Goal: Task Accomplishment & Management: Manage account settings

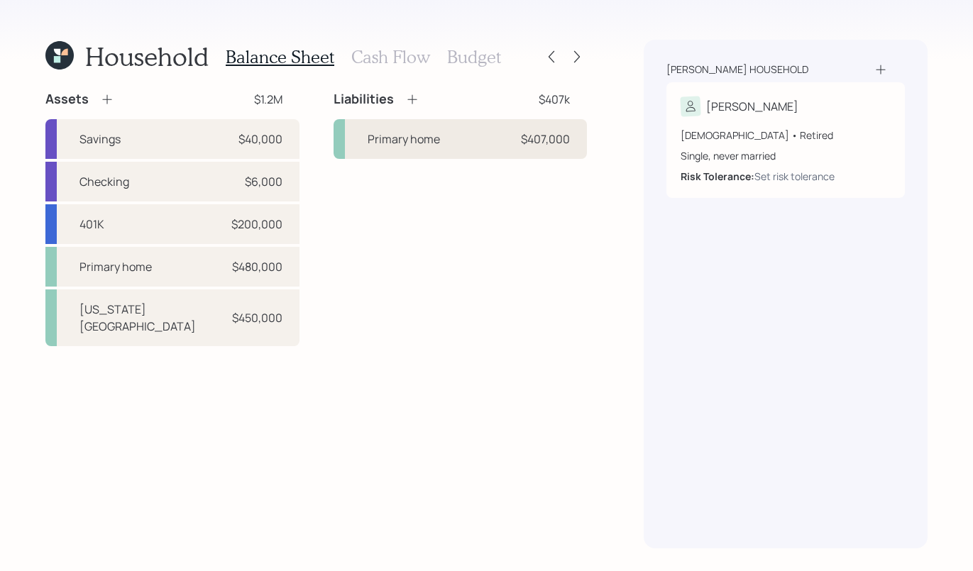
click at [527, 136] on div "$407,000" at bounding box center [545, 139] width 49 height 17
click at [509, 130] on div "Primary home $407,000" at bounding box center [461, 139] width 254 height 40
click at [152, 316] on div "Washington House" at bounding box center [154, 318] width 149 height 34
select select "rental_property"
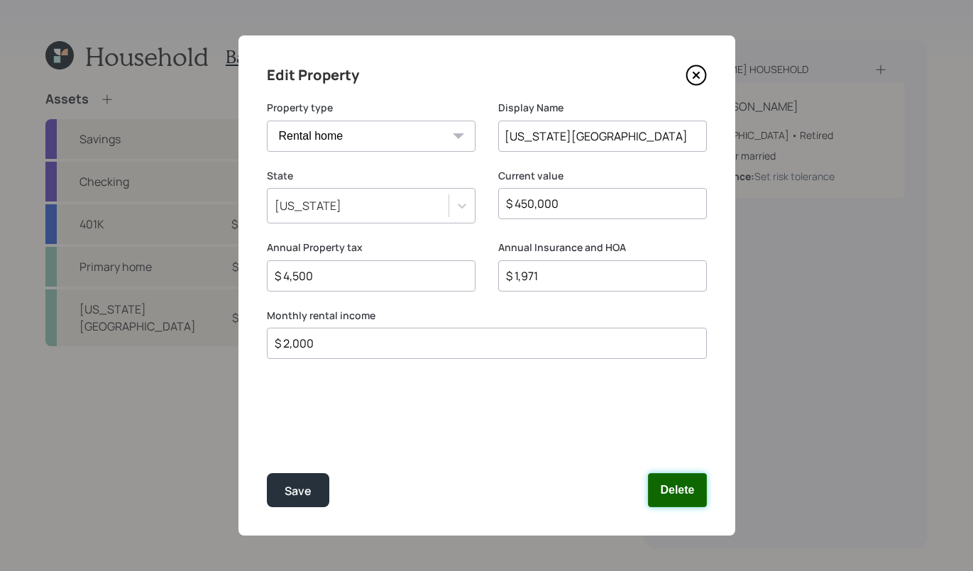
click at [661, 486] on button "Delete" at bounding box center [677, 490] width 58 height 34
click at [678, 486] on button "Delete" at bounding box center [677, 490] width 58 height 34
click at [696, 496] on button "Delete" at bounding box center [677, 490] width 58 height 34
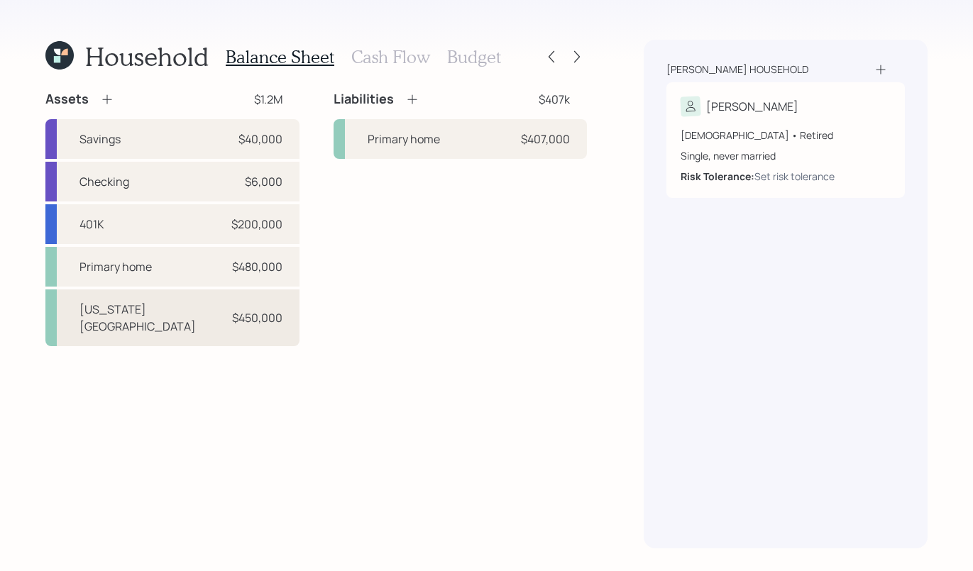
click at [155, 328] on div "Washington House $450,000" at bounding box center [172, 318] width 254 height 57
select select "rental_property"
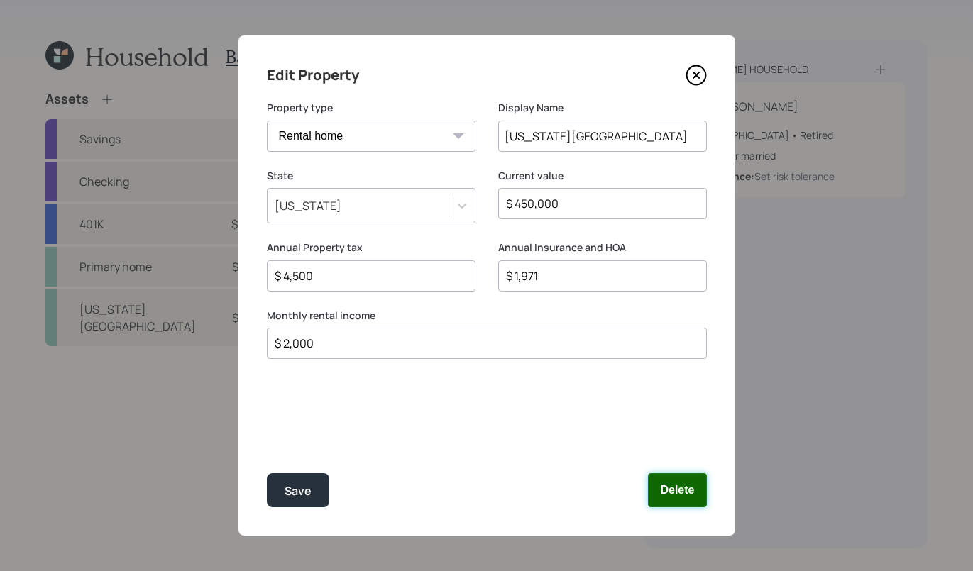
click at [685, 500] on button "Delete" at bounding box center [677, 490] width 58 height 34
click at [670, 483] on button "Delete" at bounding box center [677, 490] width 58 height 34
click at [693, 70] on icon at bounding box center [696, 75] width 21 height 21
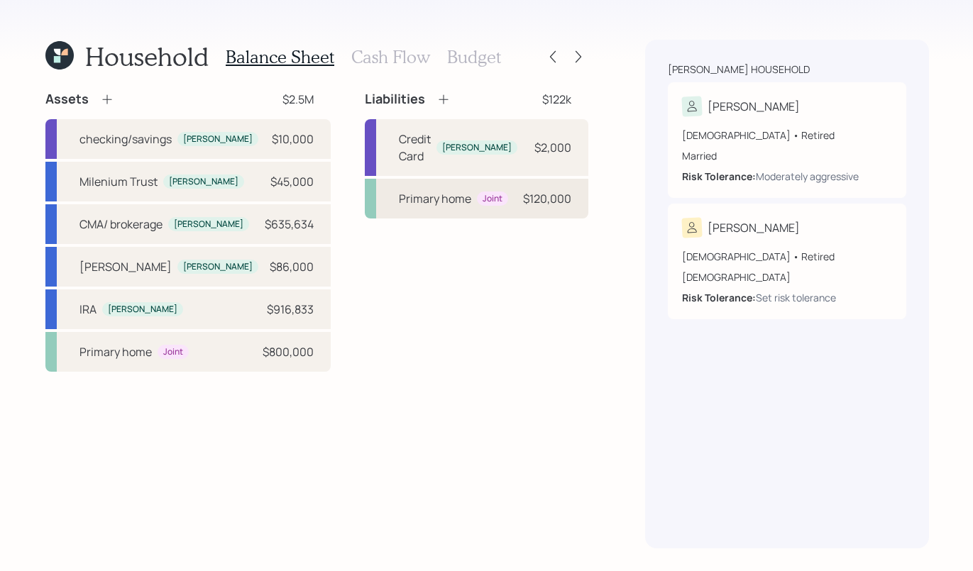
click at [506, 195] on div "Primary home Joint $120,000" at bounding box center [477, 199] width 224 height 40
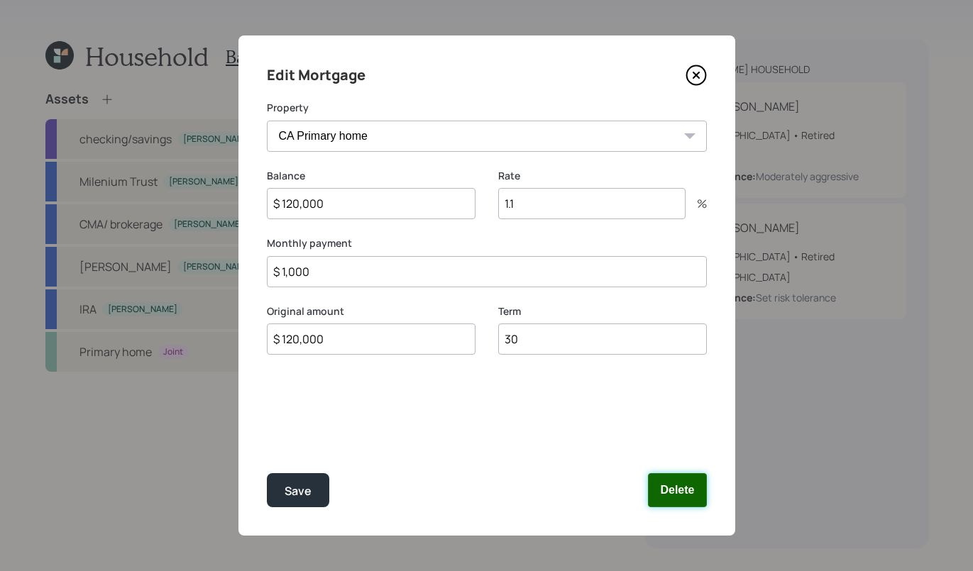
click at [674, 487] on button "Delete" at bounding box center [677, 490] width 58 height 34
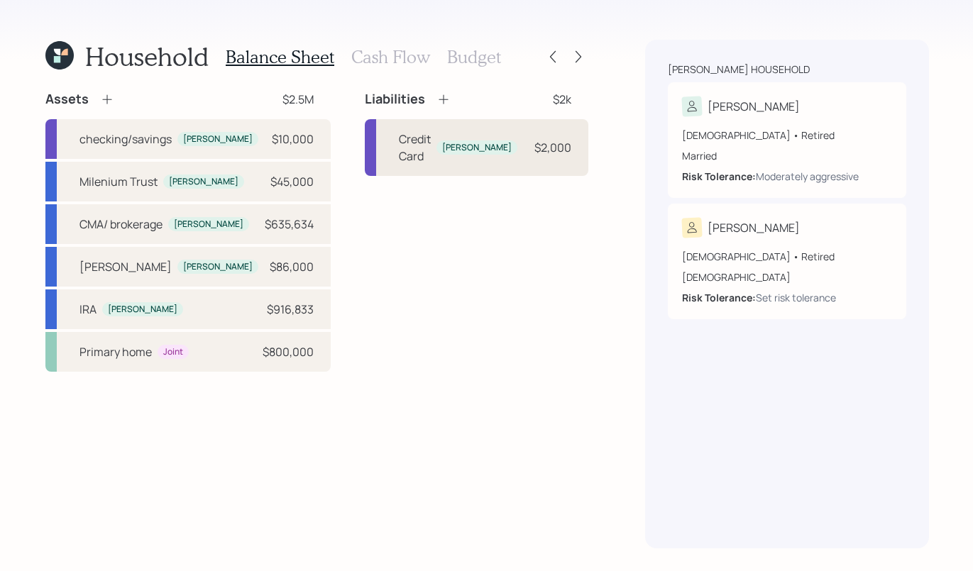
click at [461, 142] on div "Bruce" at bounding box center [477, 148] width 70 height 12
select select "credit_card"
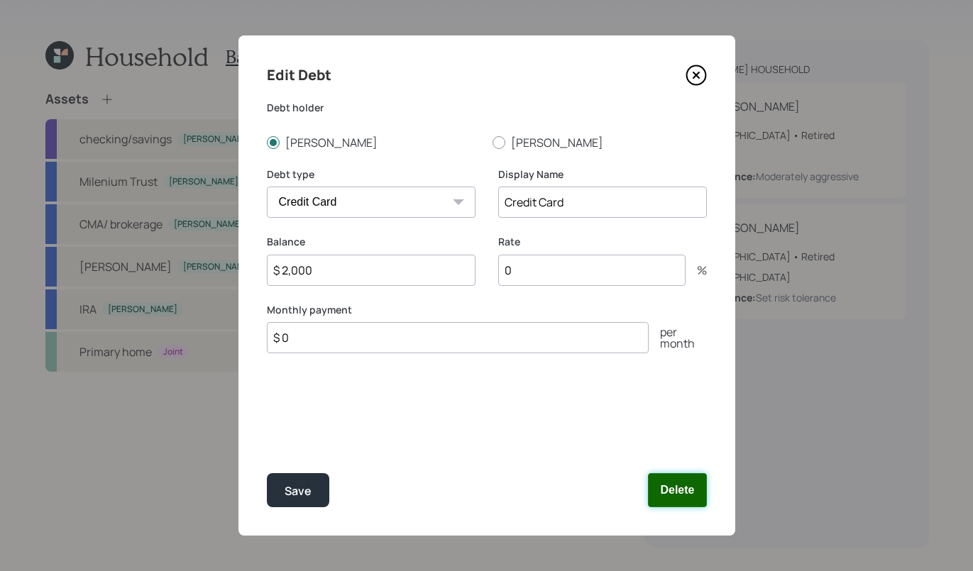
click at [664, 495] on button "Delete" at bounding box center [677, 490] width 58 height 34
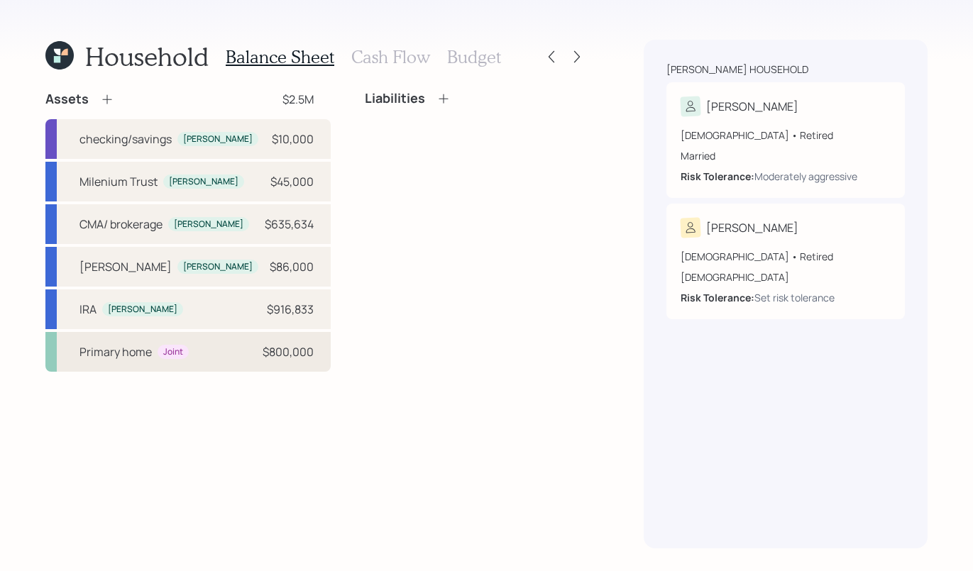
click at [104, 363] on div "Primary home Joint $800,000" at bounding box center [187, 352] width 285 height 40
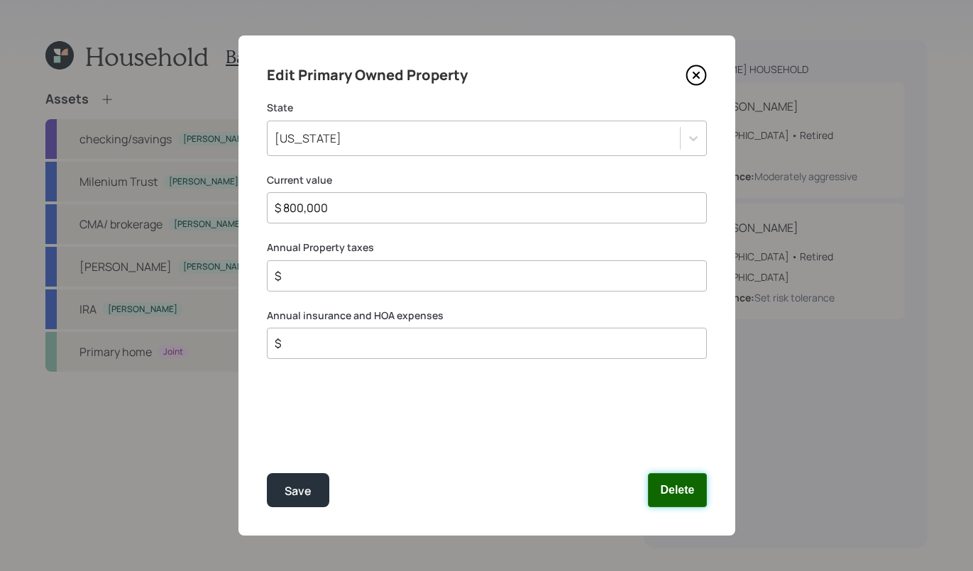
click at [691, 492] on button "Delete" at bounding box center [677, 490] width 58 height 34
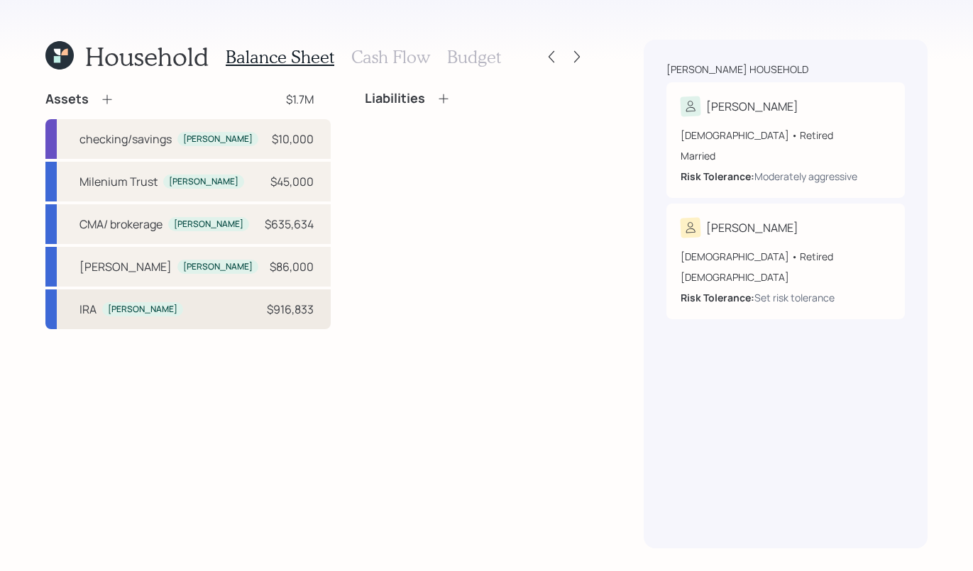
click at [129, 305] on div "Bruce" at bounding box center [143, 310] width 70 height 12
select select "ira"
select select "balanced"
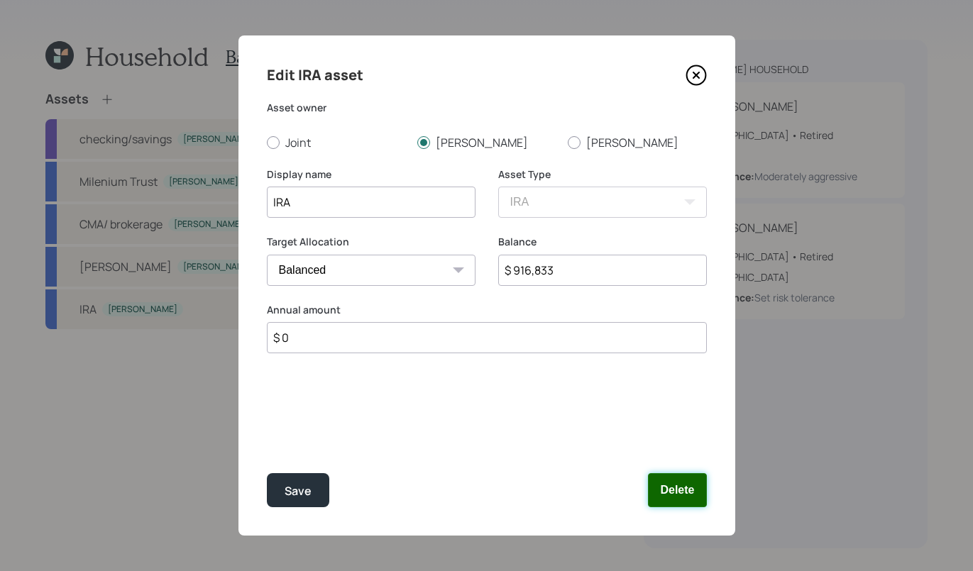
click at [664, 499] on button "Delete" at bounding box center [677, 490] width 58 height 34
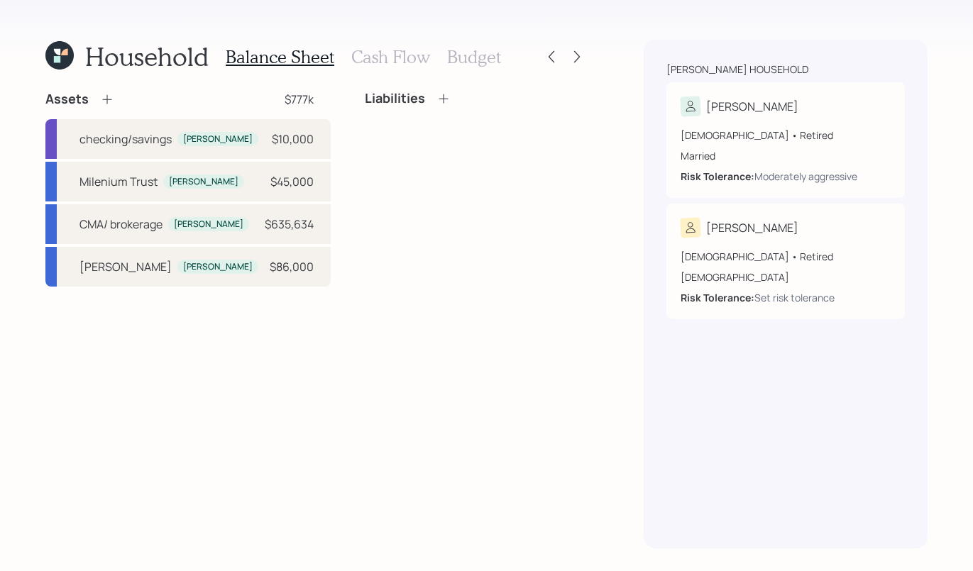
click at [100, 103] on icon at bounding box center [107, 99] width 14 height 14
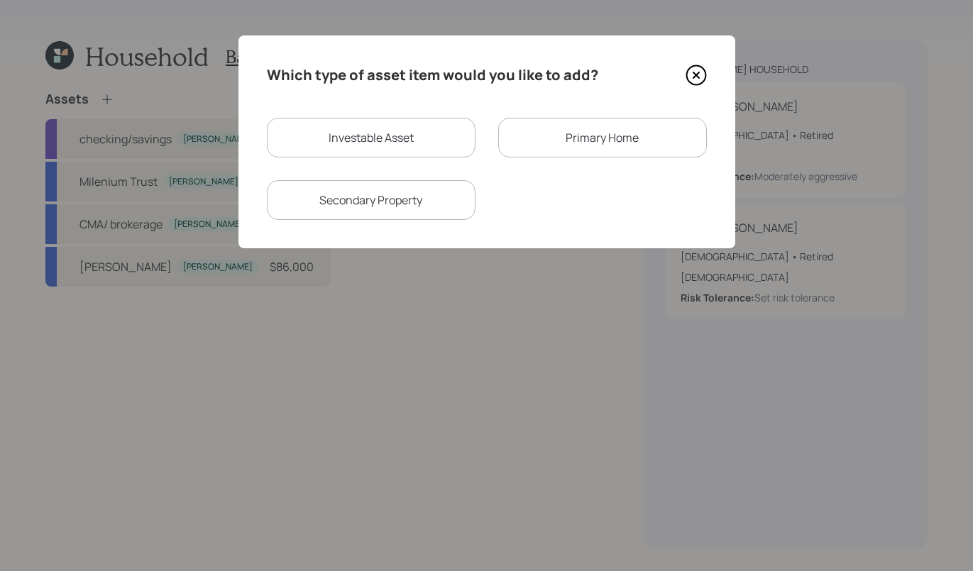
click at [405, 131] on div "Investable Asset" at bounding box center [371, 138] width 209 height 40
select select "taxable"
select select "balanced"
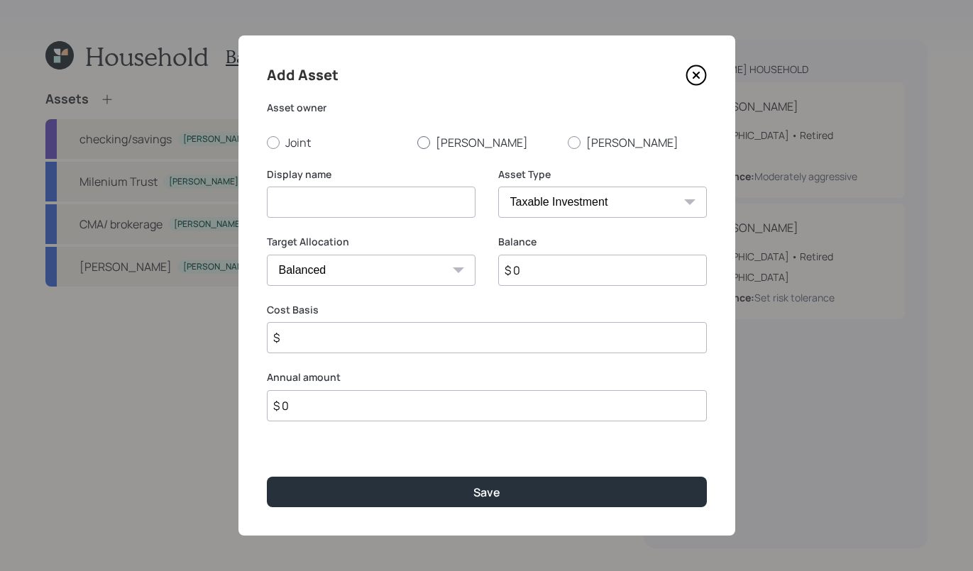
click at [423, 141] on div at bounding box center [423, 142] width 13 height 13
click at [417, 142] on input "Bruce" at bounding box center [417, 142] width 1 height 1
radio input "true"
click at [417, 218] on div "Display name" at bounding box center [371, 202] width 209 height 68
click at [424, 205] on input at bounding box center [371, 202] width 209 height 31
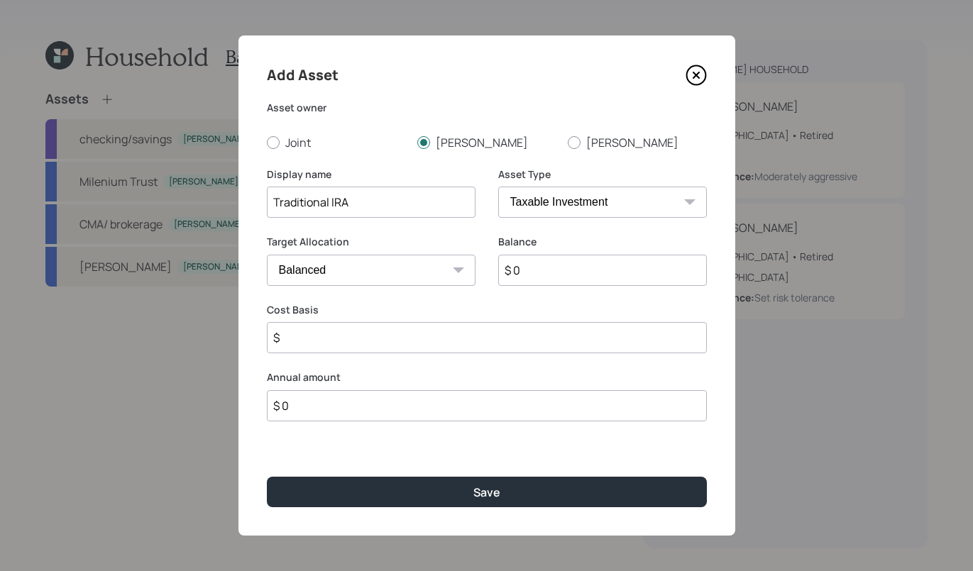
type input "Traditional IRA"
click at [620, 197] on select "SEP IRA IRA Roth IRA 401(k) Roth 401(k) 403(b) Roth 403(b) 457(b) Roth 457(b) H…" at bounding box center [602, 202] width 209 height 31
click at [498, 187] on select "SEP IRA IRA Roth IRA 401(k) Roth 401(k) 403(b) Roth 403(b) 457(b) Roth 457(b) H…" at bounding box center [602, 202] width 209 height 31
click at [387, 414] on input "$ 0" at bounding box center [487, 405] width 440 height 31
click at [580, 257] on input "$ 0" at bounding box center [602, 270] width 209 height 31
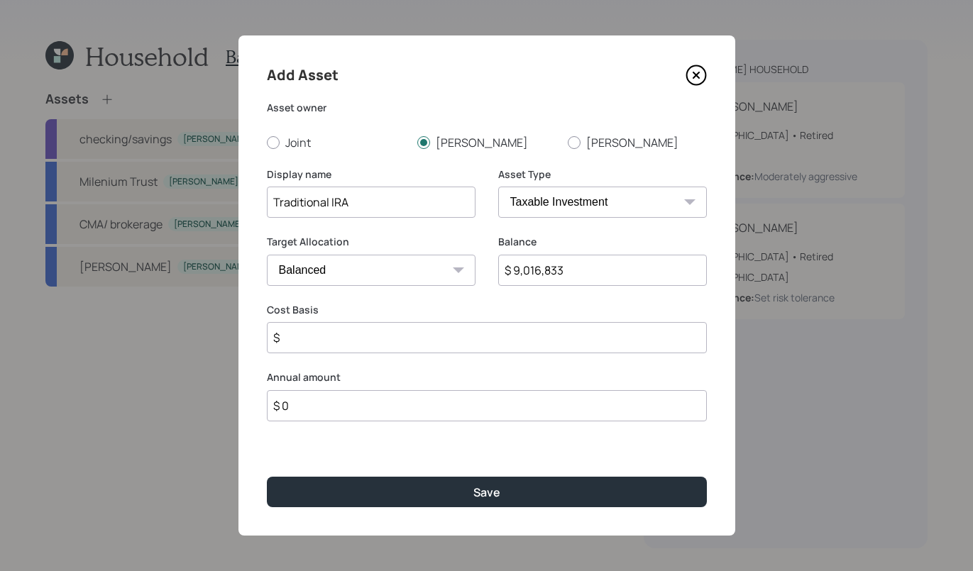
click at [530, 273] on input "$ 9,016,833" at bounding box center [602, 270] width 209 height 31
type input "$ 916,833"
click at [625, 72] on div "Add Asset" at bounding box center [487, 75] width 440 height 23
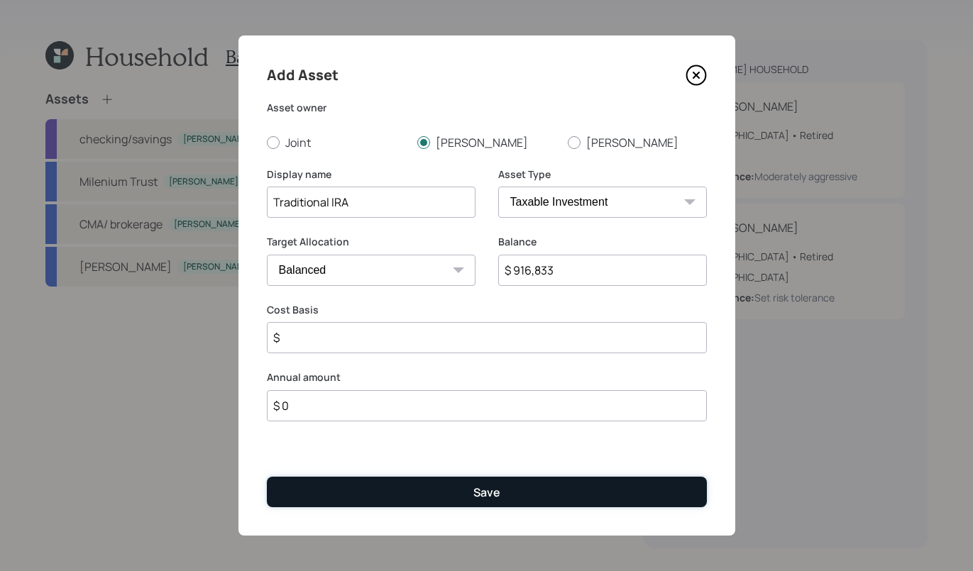
click at [522, 495] on button "Save" at bounding box center [487, 492] width 440 height 31
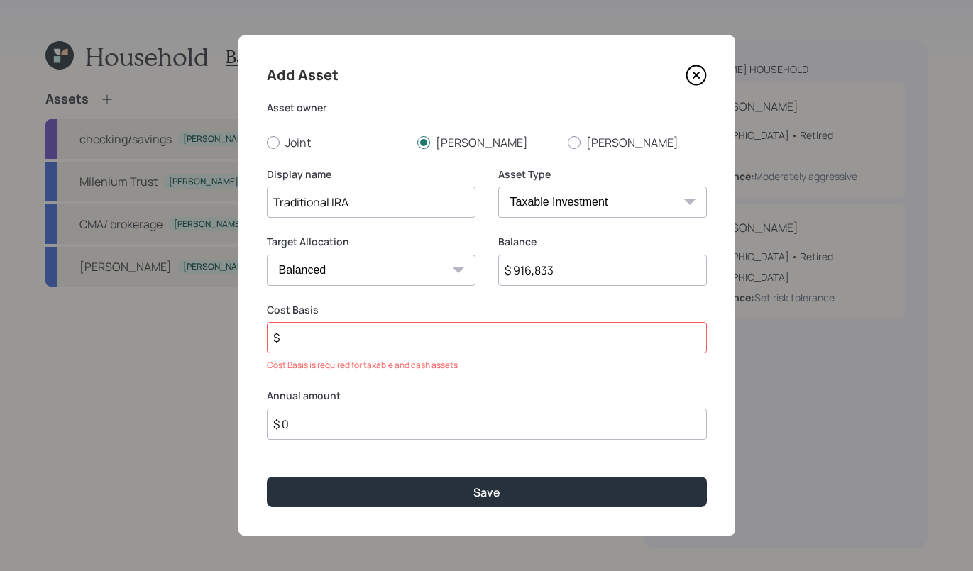
click at [349, 334] on input "$" at bounding box center [487, 337] width 440 height 31
type input "$ 0"
click at [324, 422] on div "Add Asset Asset owner Joint Bruce Andrea Display name Traditional IRA Asset Typ…" at bounding box center [487, 285] width 497 height 500
click at [329, 415] on input "$ 0" at bounding box center [487, 405] width 440 height 31
type input "$ 0"
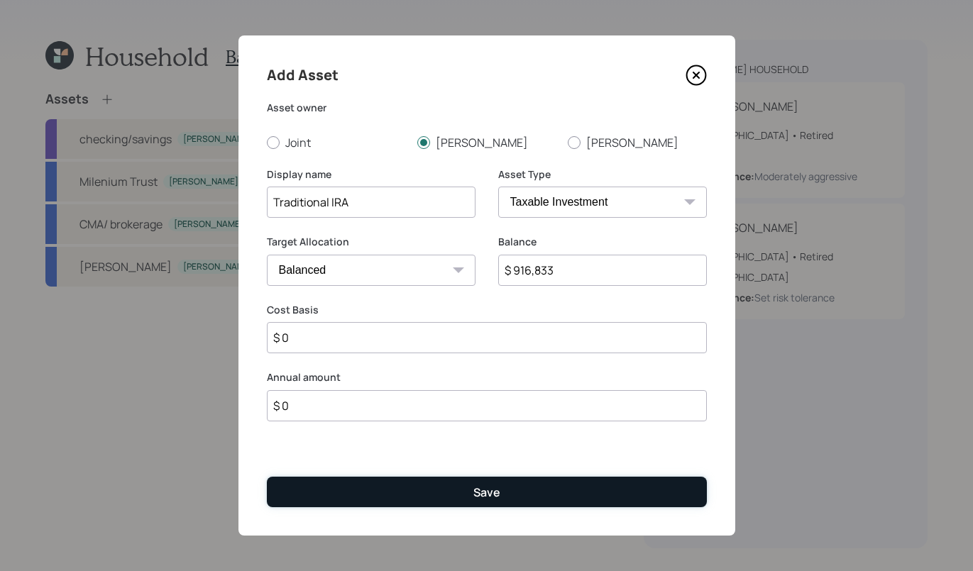
click at [399, 494] on button "Save" at bounding box center [487, 492] width 440 height 31
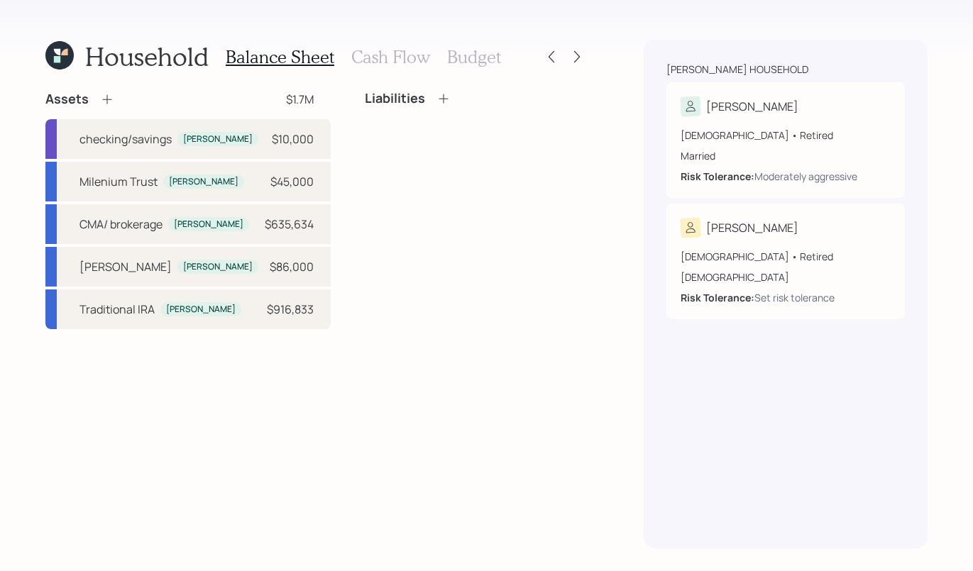
click at [96, 97] on div "Assets" at bounding box center [79, 99] width 69 height 17
click at [100, 99] on icon at bounding box center [107, 99] width 14 height 14
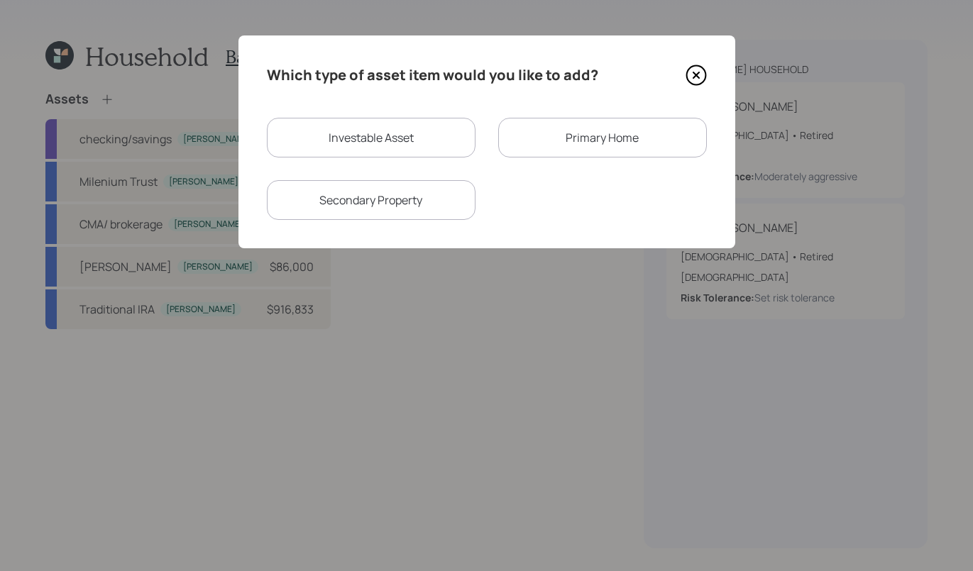
click at [407, 131] on div "Investable Asset" at bounding box center [371, 138] width 209 height 40
select select "taxable"
select select "balanced"
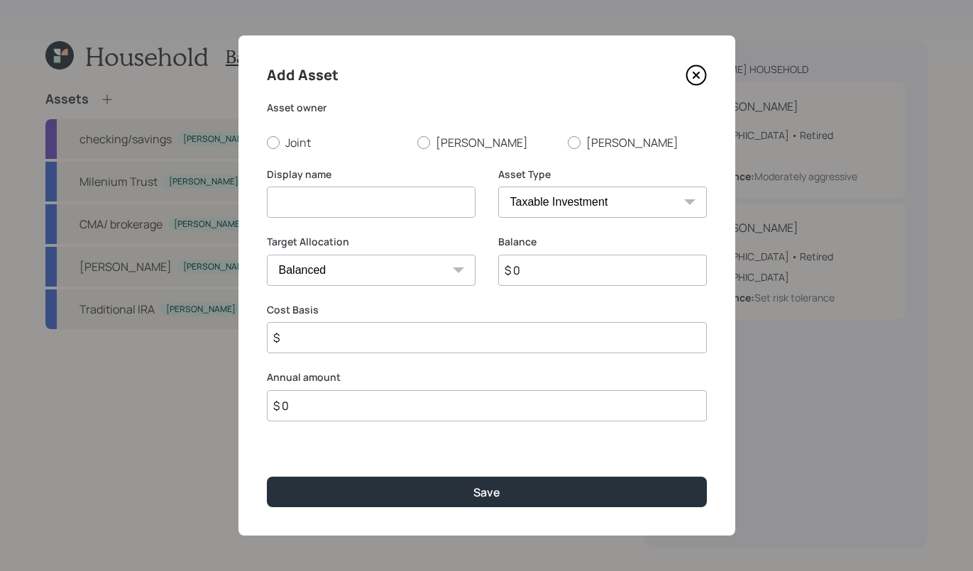
click at [416, 138] on div "Joint Bruce Andrea" at bounding box center [487, 143] width 440 height 16
click at [418, 143] on div at bounding box center [423, 142] width 13 height 13
click at [417, 143] on input "Bruce" at bounding box center [417, 142] width 1 height 1
radio input "true"
click at [373, 229] on div "Display name" at bounding box center [371, 202] width 209 height 68
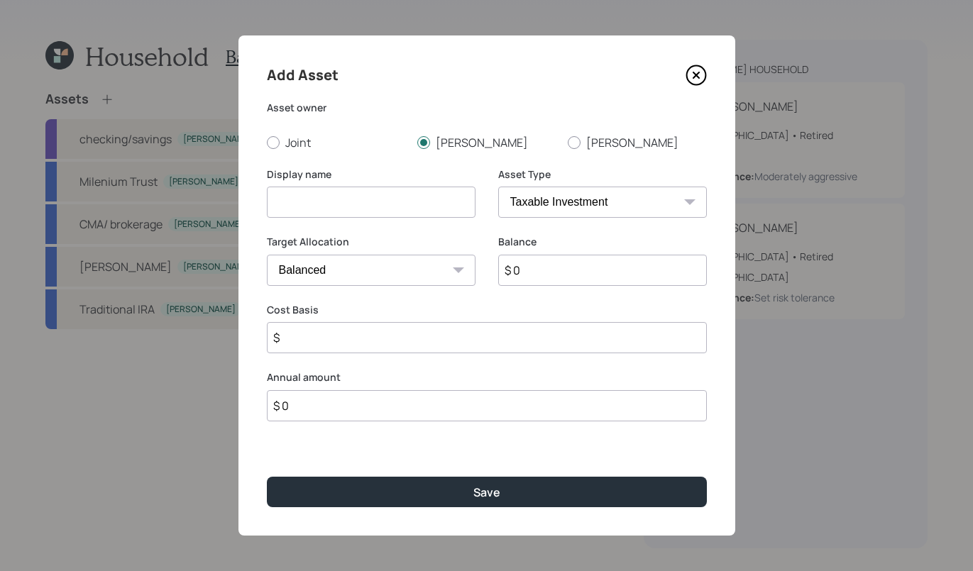
click at [377, 219] on div "Display name" at bounding box center [371, 202] width 209 height 68
click at [425, 202] on input at bounding box center [371, 202] width 209 height 31
type input "Milenium Trust"
click at [605, 259] on input "$ 0" at bounding box center [602, 270] width 209 height 31
type input "$ 40,500"
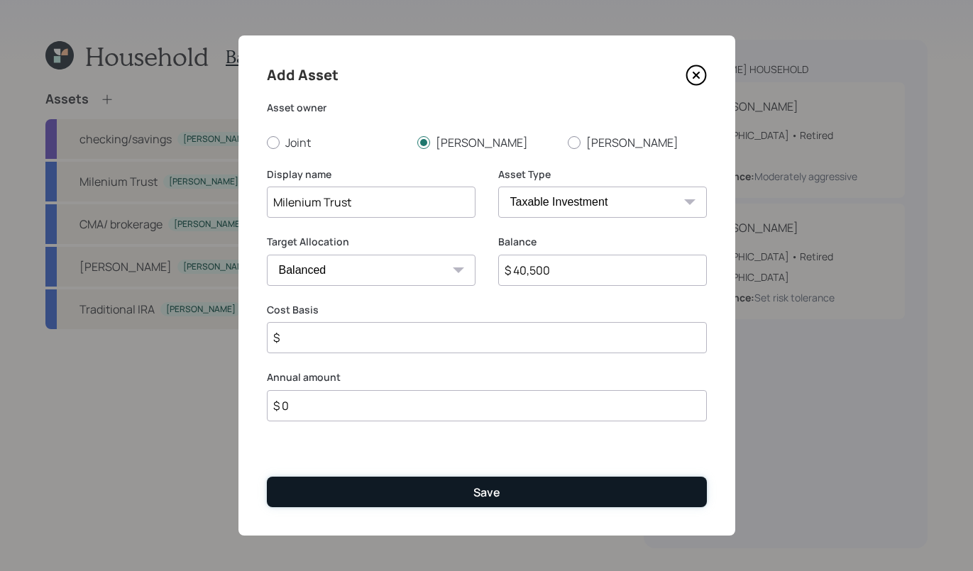
click at [467, 497] on button "Save" at bounding box center [487, 492] width 440 height 31
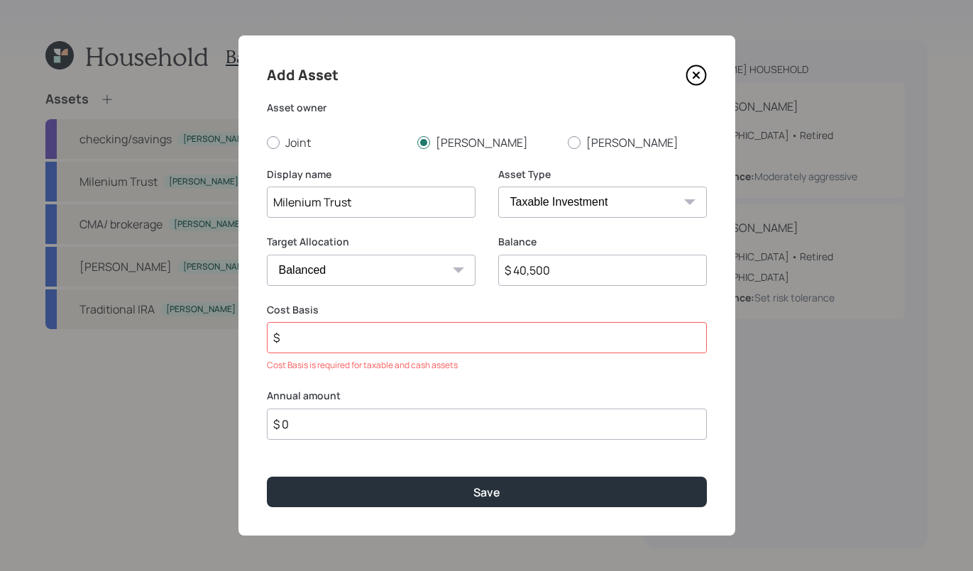
click at [394, 333] on input "$" at bounding box center [487, 337] width 440 height 31
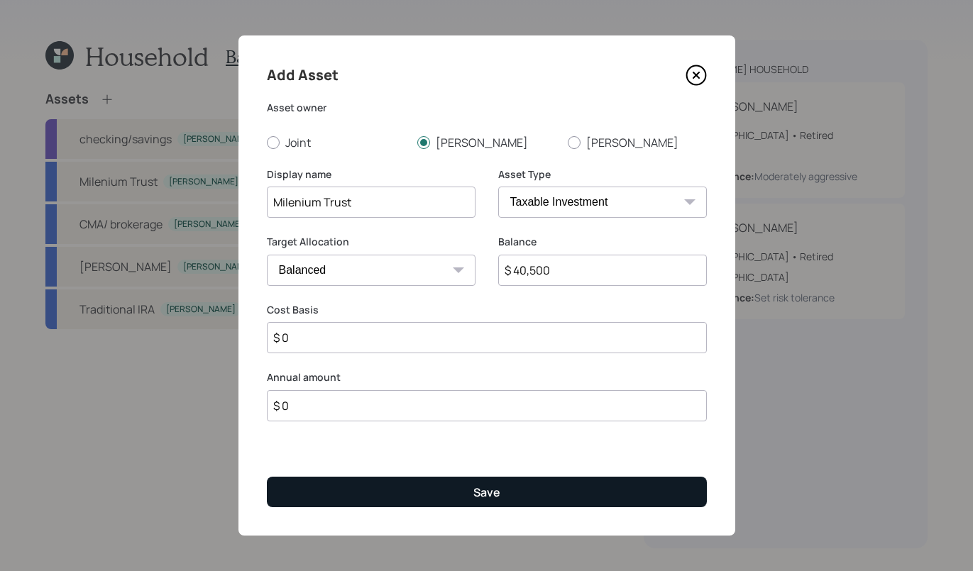
type input "$ 0"
click at [403, 503] on button "Save" at bounding box center [487, 492] width 440 height 31
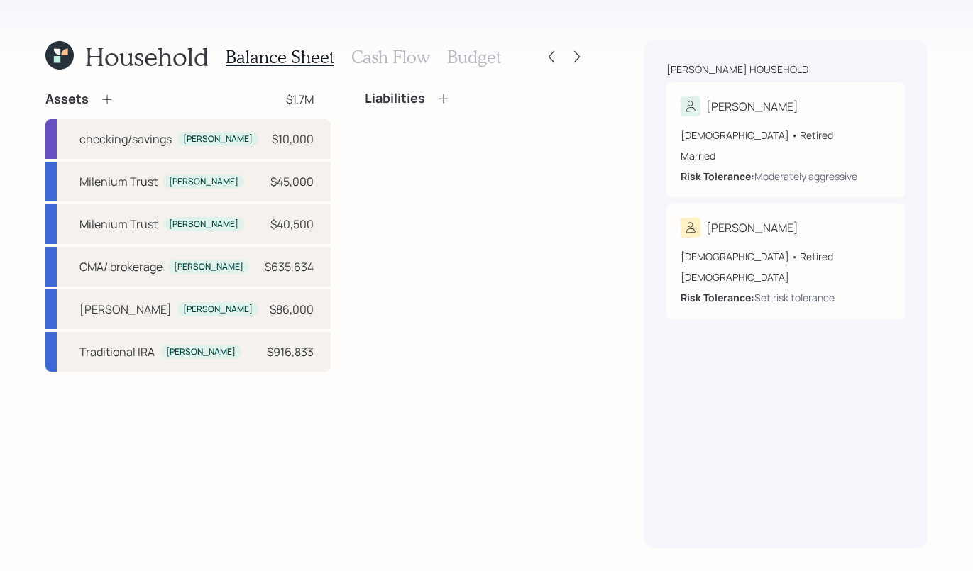
click at [102, 101] on icon at bounding box center [107, 99] width 14 height 14
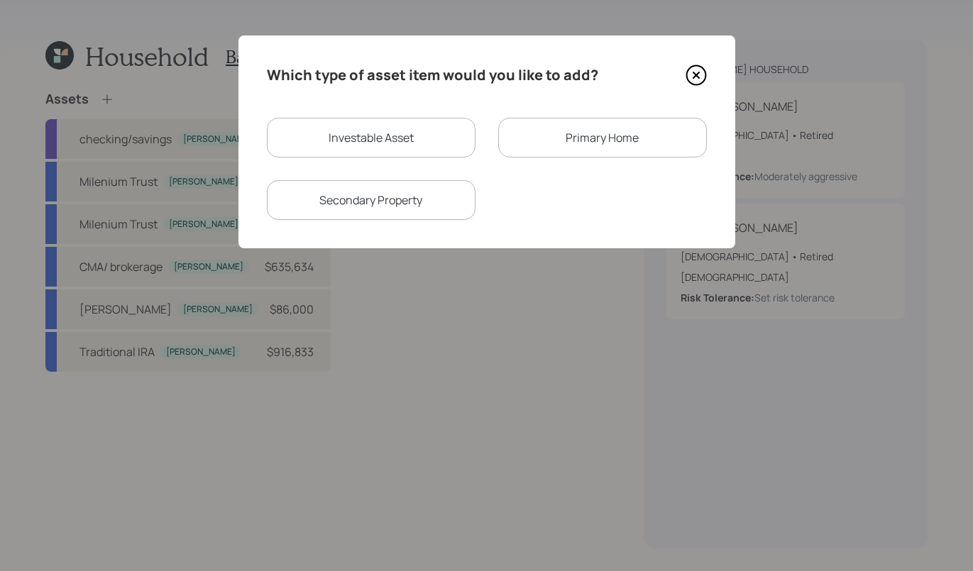
click at [613, 136] on div "Primary Home" at bounding box center [602, 138] width 209 height 40
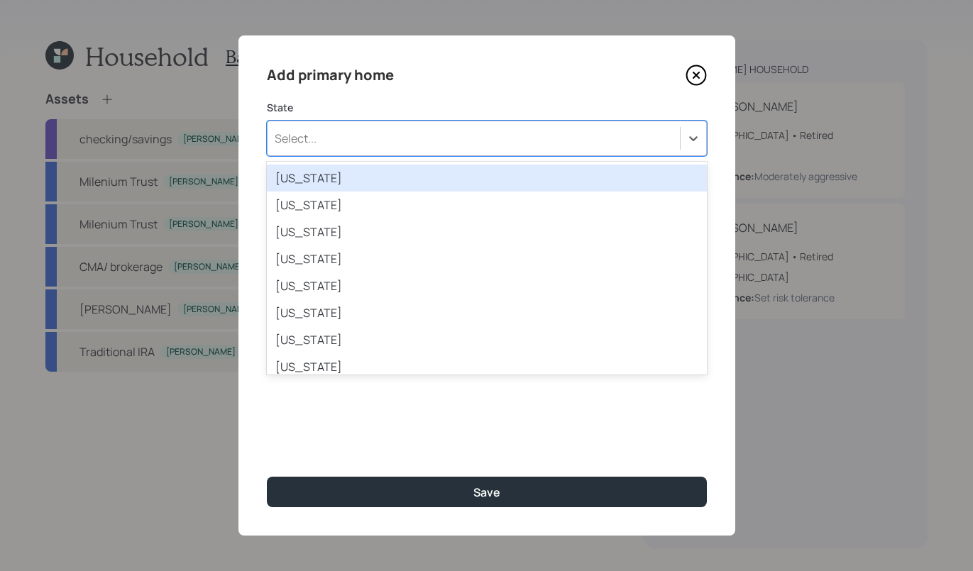
click at [356, 149] on div "Select..." at bounding box center [474, 138] width 412 height 24
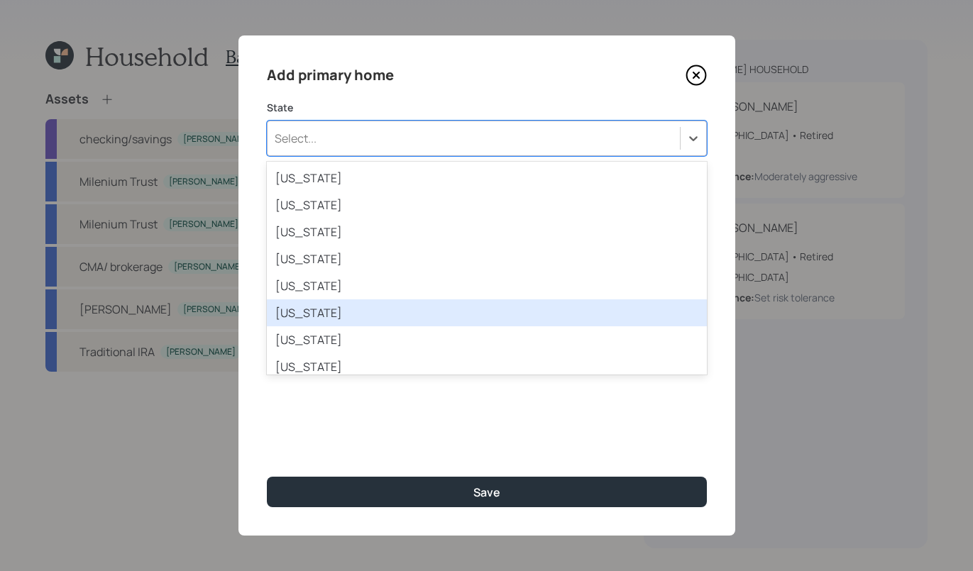
scroll to position [56, 0]
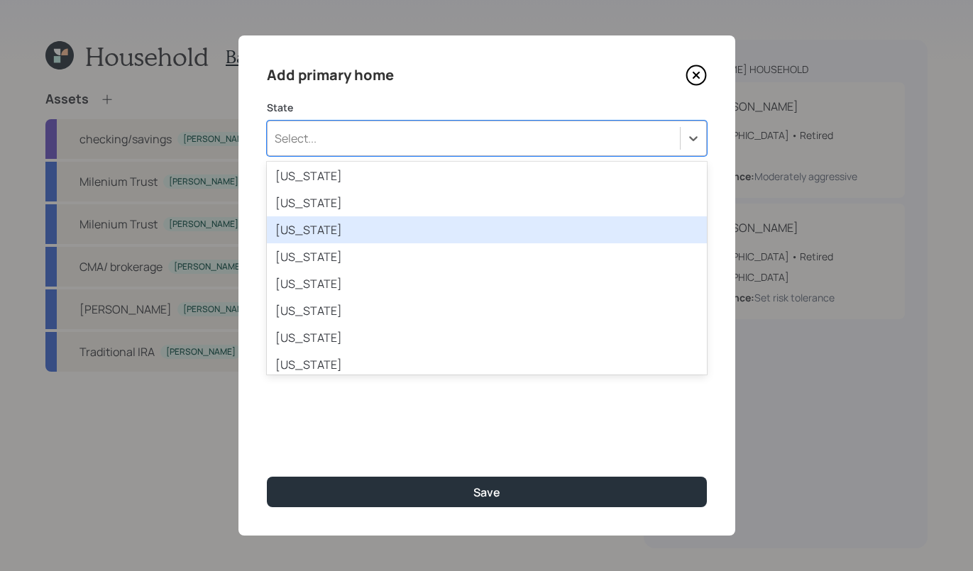
click at [414, 233] on div "California" at bounding box center [487, 230] width 440 height 27
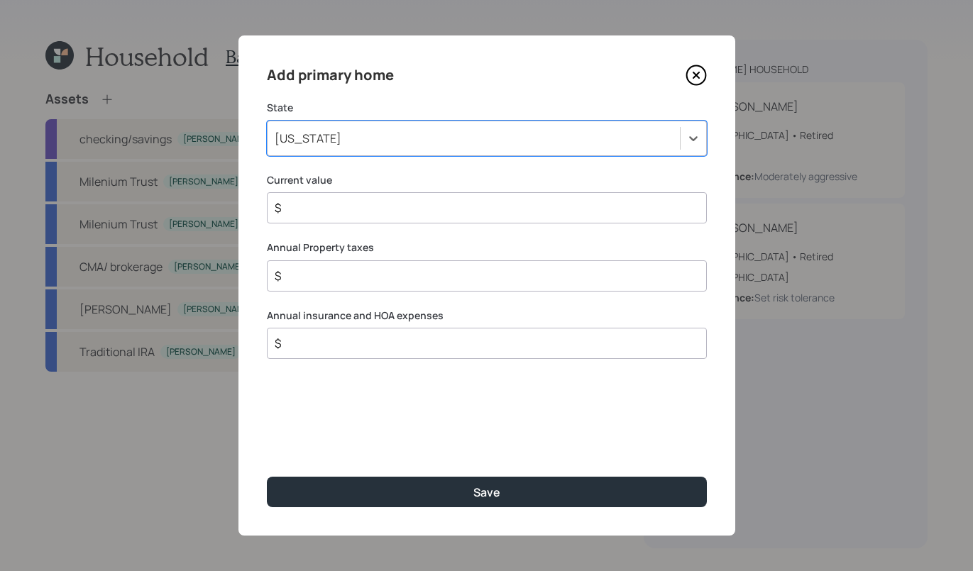
click at [493, 210] on input "$" at bounding box center [481, 207] width 416 height 17
type input "$ 800,000"
click at [374, 281] on input "$" at bounding box center [481, 276] width 416 height 17
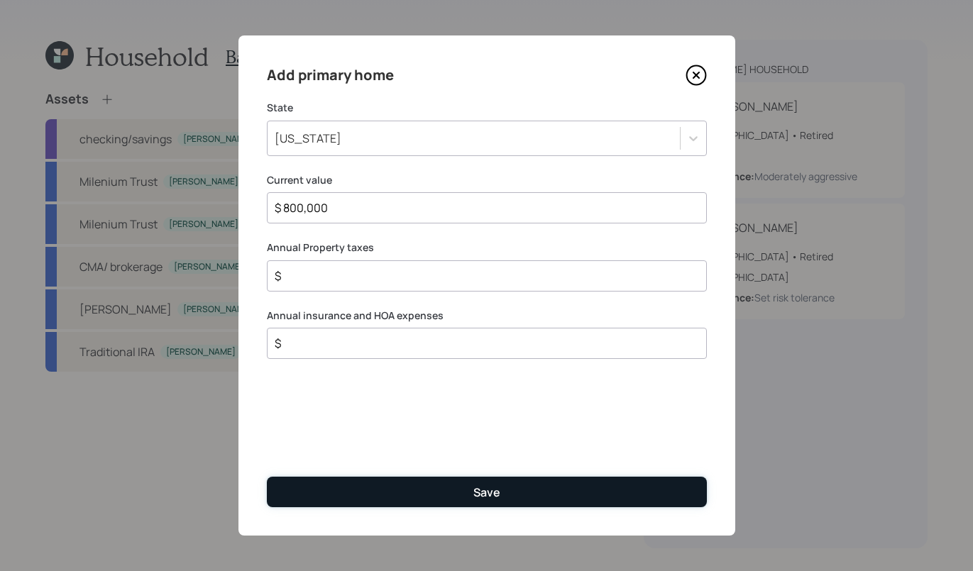
click at [540, 499] on button "Save" at bounding box center [487, 492] width 440 height 31
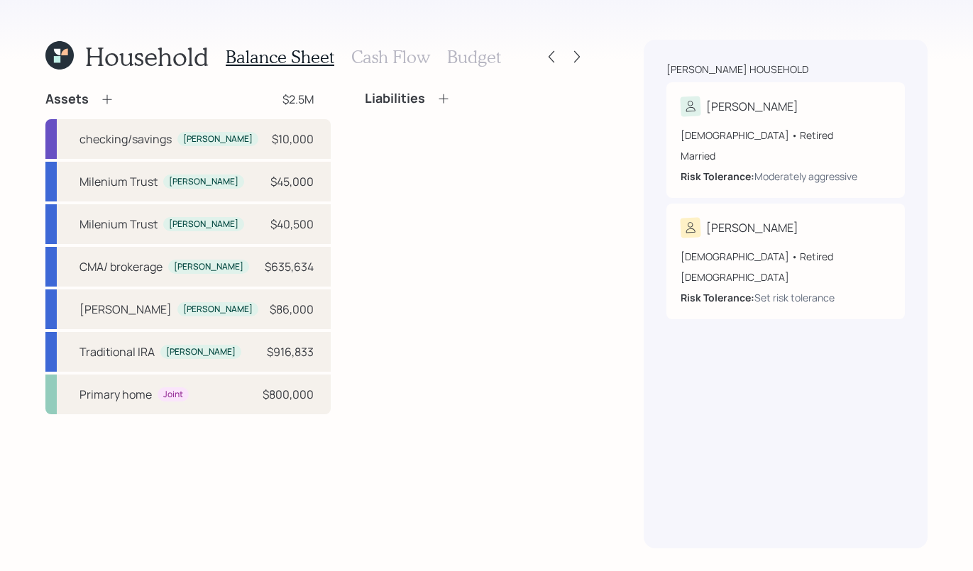
click at [412, 106] on div "Liabilities" at bounding box center [476, 104] width 222 height 27
click at [437, 102] on icon at bounding box center [444, 99] width 14 height 14
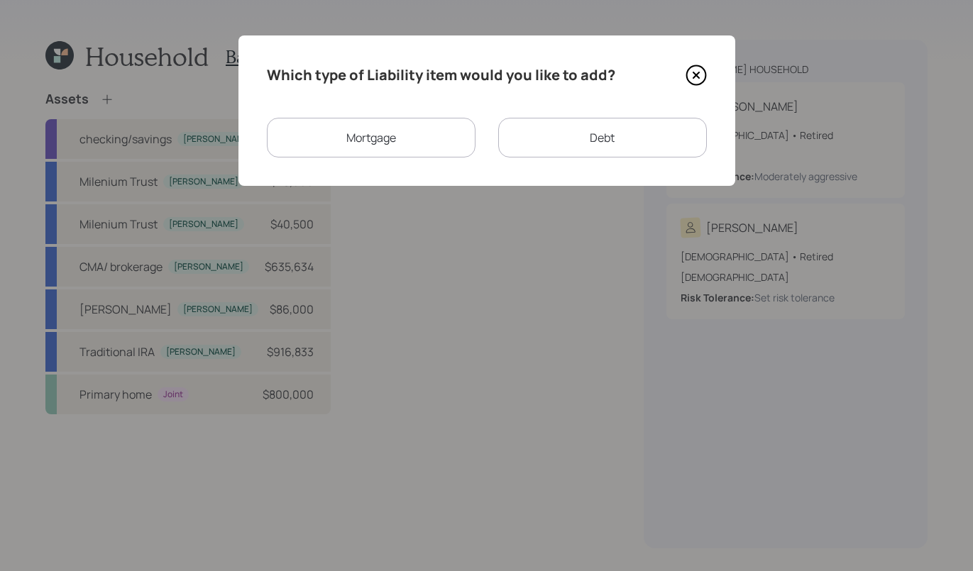
click at [388, 158] on div "Which type of Liability item would you like to add? Mortgage Debt" at bounding box center [487, 110] width 497 height 150
click at [393, 150] on div "Mortgage" at bounding box center [371, 138] width 209 height 40
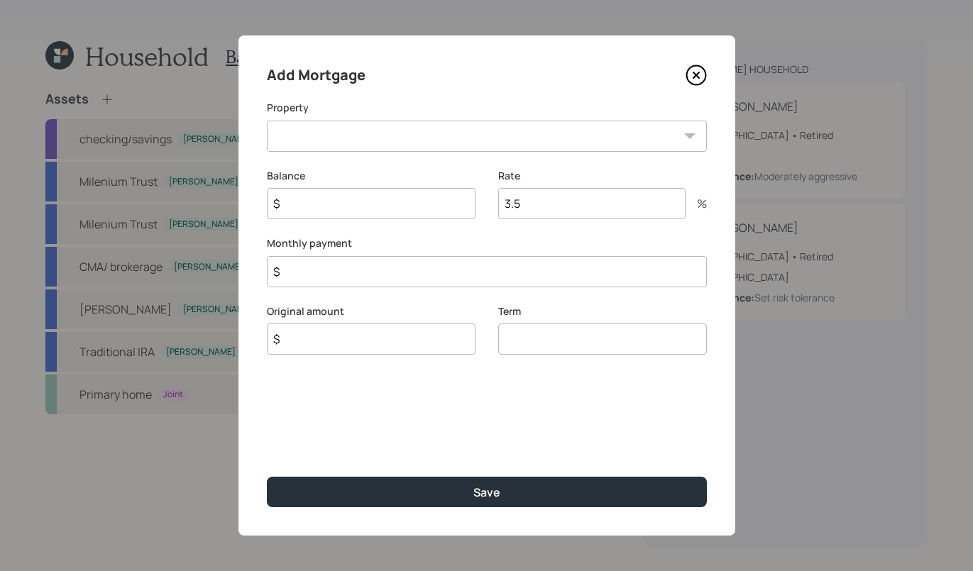
click at [471, 138] on select "CA Primary home" at bounding box center [487, 136] width 440 height 31
select select "0ca7b058-92ae-4ae4-8bdf-5705daabedb5"
click at [267, 121] on select "CA Primary home" at bounding box center [487, 136] width 440 height 31
drag, startPoint x: 566, startPoint y: 201, endPoint x: 490, endPoint y: 199, distance: 76.7
click at [490, 199] on div "Balance $ Rate 3.5 %" at bounding box center [487, 203] width 440 height 68
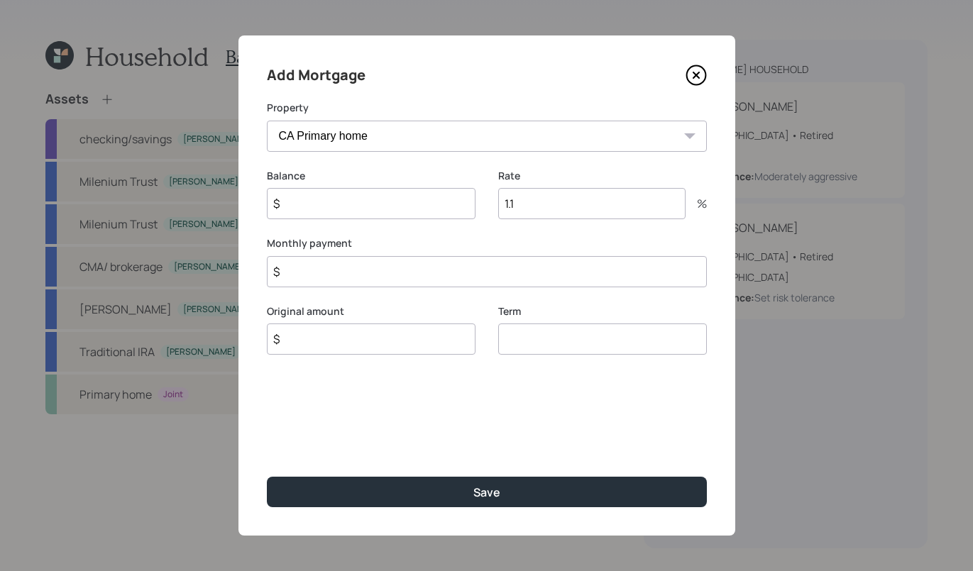
type input "1.1"
click at [348, 211] on input "$" at bounding box center [371, 203] width 209 height 31
type input "$ 120,000"
drag, startPoint x: 332, startPoint y: 246, endPoint x: 326, endPoint y: 256, distance: 10.8
click at [331, 246] on label "Monthly payment" at bounding box center [487, 243] width 440 height 14
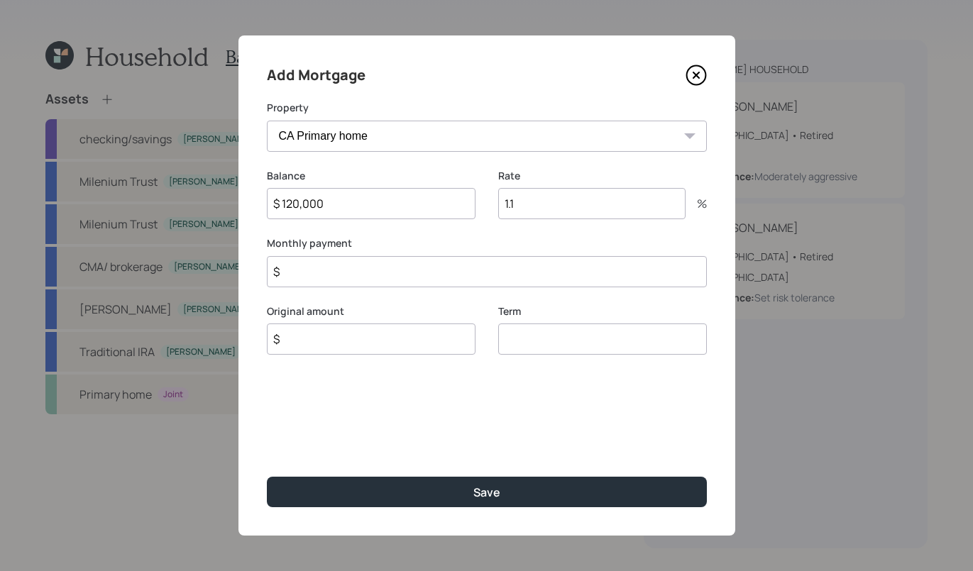
click at [320, 265] on input "$" at bounding box center [487, 271] width 440 height 31
type input "$ 1,000"
click at [552, 414] on div "Add Mortgage Property CA Primary home Balance $ 120,000 Rate 1.1 % Monthly paym…" at bounding box center [487, 285] width 497 height 500
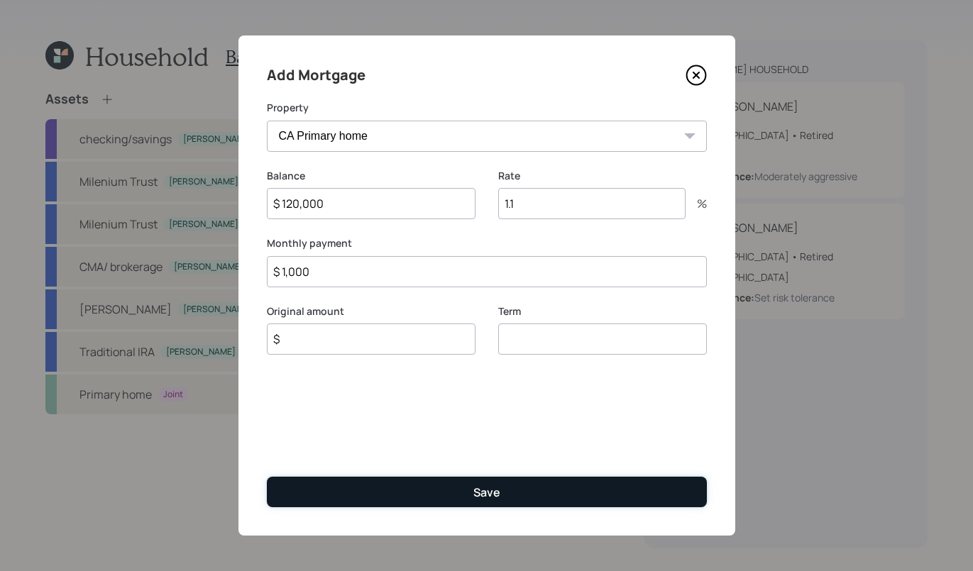
click at [469, 490] on button "Save" at bounding box center [487, 492] width 440 height 31
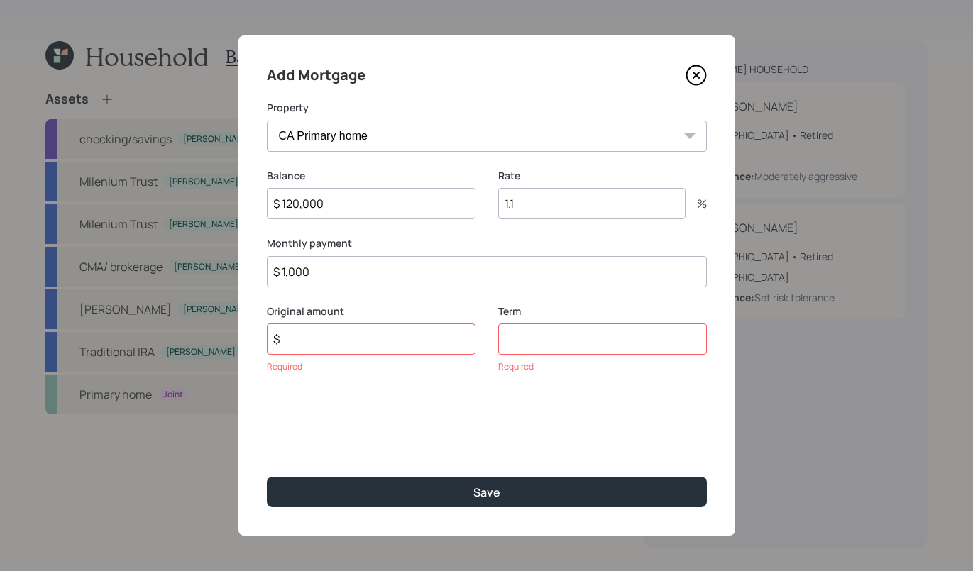
click at [356, 330] on input "$" at bounding box center [371, 339] width 209 height 31
click at [603, 337] on input "number" at bounding box center [602, 339] width 209 height 31
type input "30"
click at [439, 341] on input "$" at bounding box center [371, 339] width 209 height 31
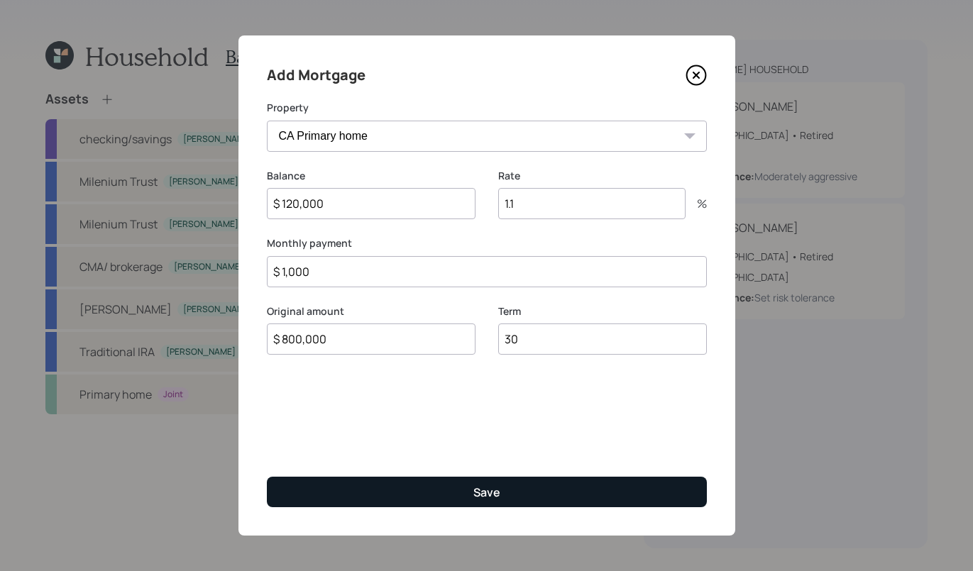
type input "$ 800,000"
click at [500, 500] on button "Save" at bounding box center [487, 492] width 440 height 31
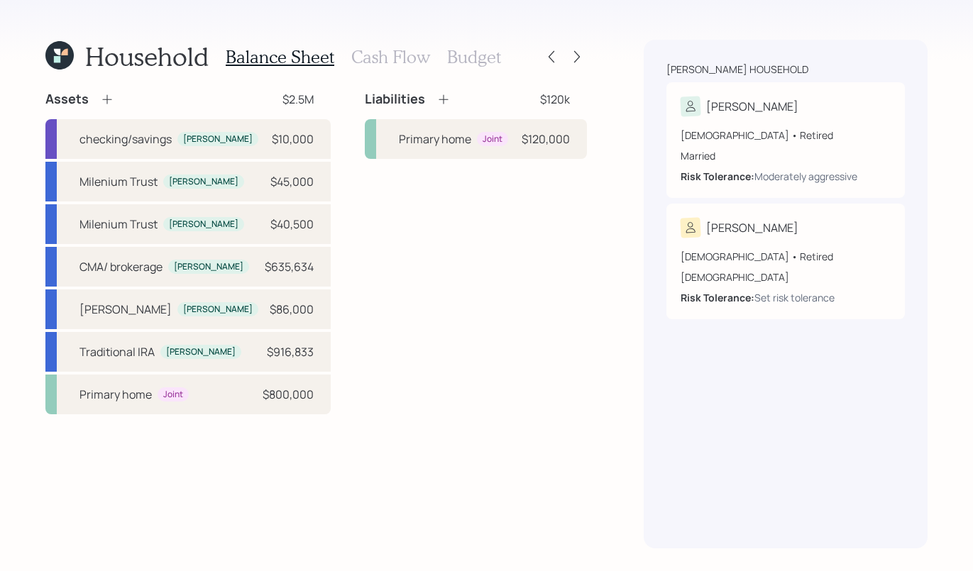
click at [437, 104] on icon at bounding box center [444, 99] width 14 height 14
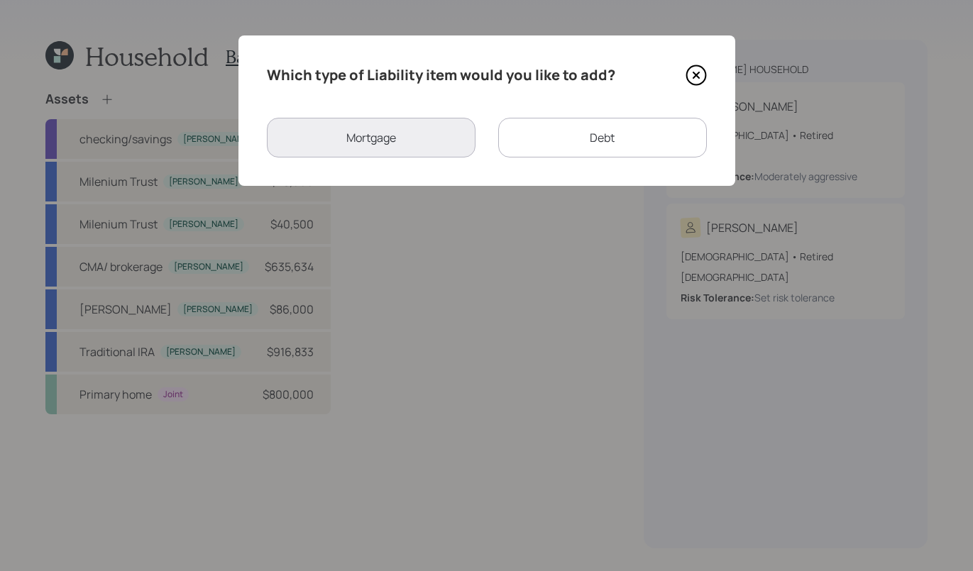
click at [598, 148] on div "Debt" at bounding box center [602, 138] width 209 height 40
select select "credit_card"
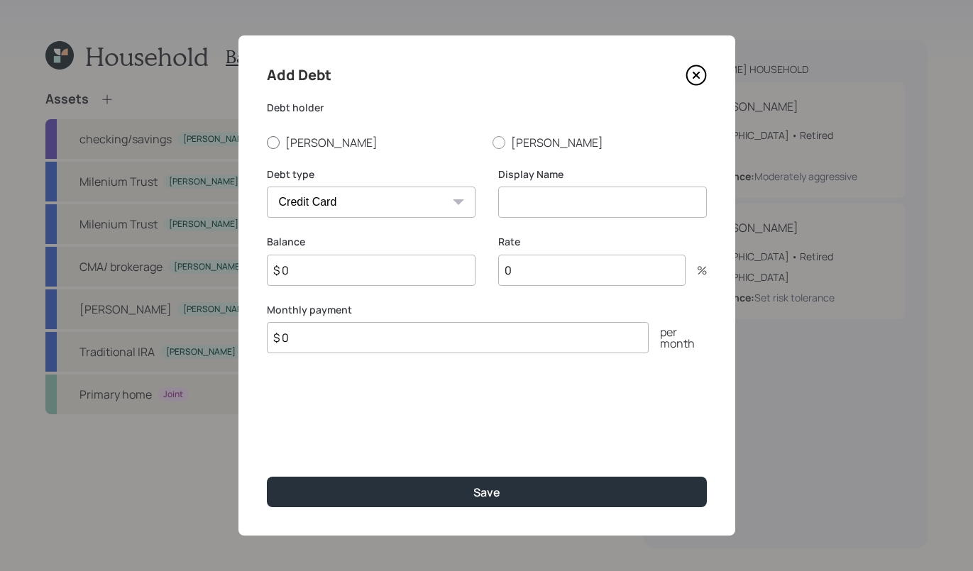
click at [276, 143] on div at bounding box center [273, 142] width 13 height 13
click at [267, 143] on input "Bruce" at bounding box center [266, 142] width 1 height 1
radio input "true"
click at [593, 188] on input at bounding box center [602, 202] width 209 height 31
type input "Credit Card debt"
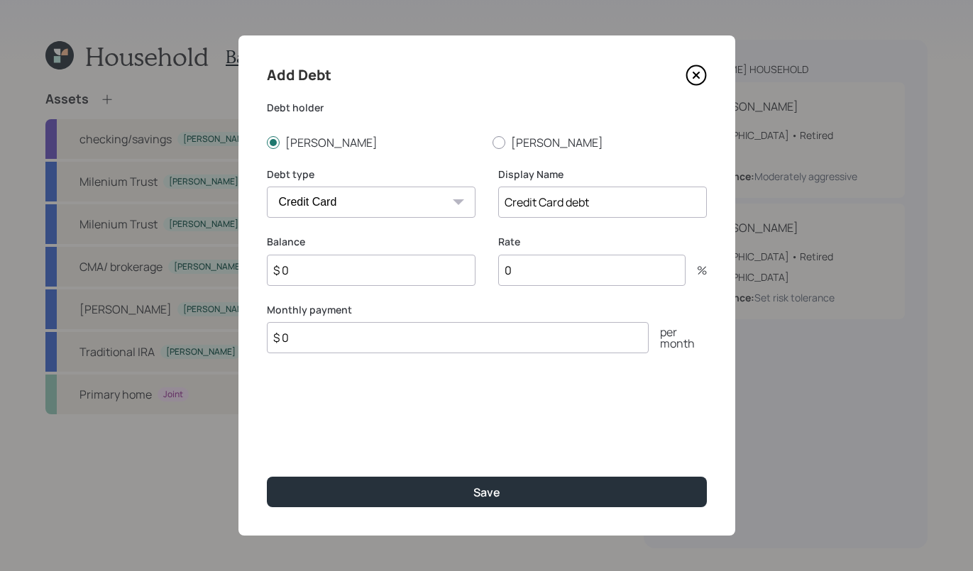
click at [349, 261] on input "$ 0" at bounding box center [371, 270] width 209 height 31
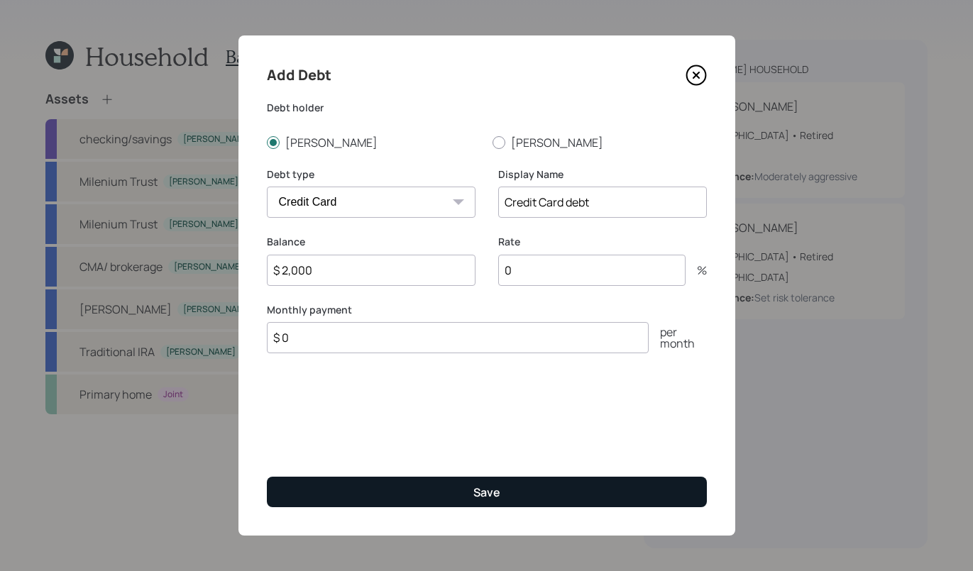
type input "$ 2,000"
click at [647, 479] on button "Save" at bounding box center [487, 492] width 440 height 31
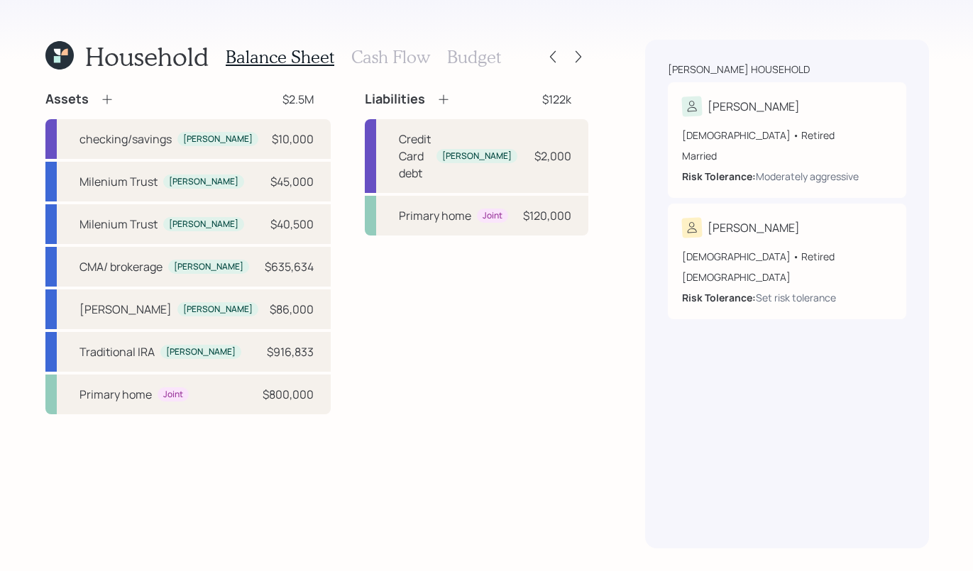
click at [60, 48] on icon at bounding box center [59, 55] width 31 height 31
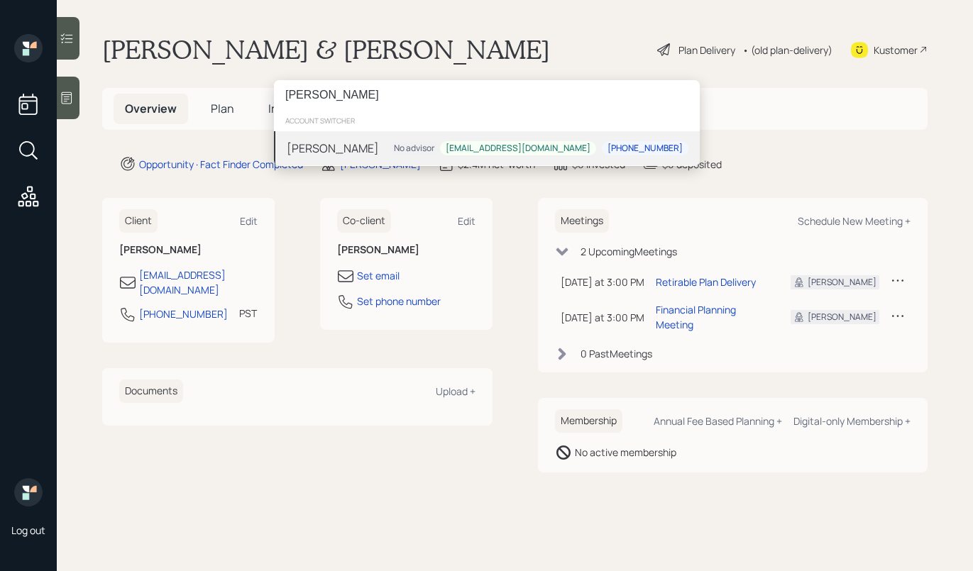
type input "aleksandra sz"
click at [434, 144] on div "No advisor" at bounding box center [414, 148] width 40 height 12
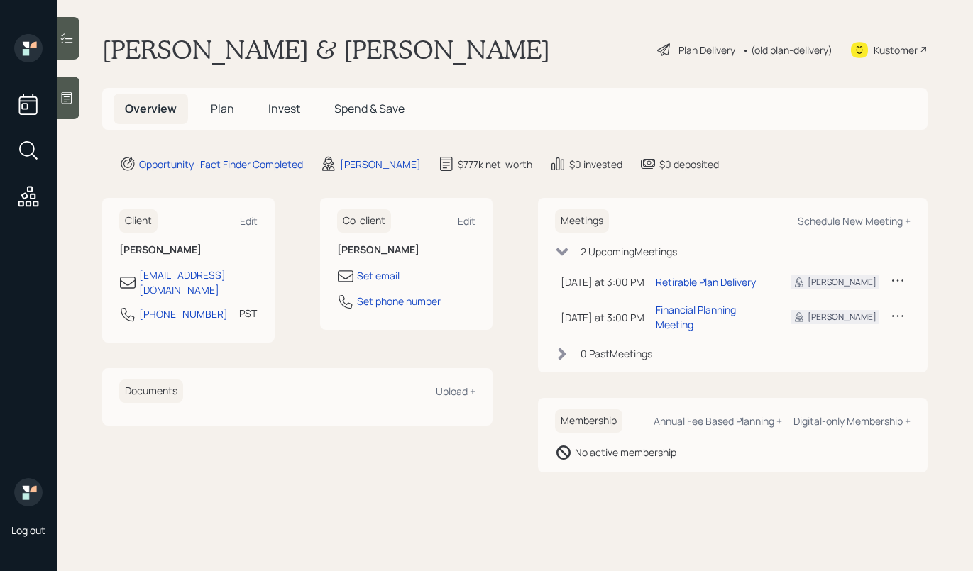
click at [65, 95] on icon at bounding box center [67, 98] width 14 height 14
